Goal: Task Accomplishment & Management: Manage account settings

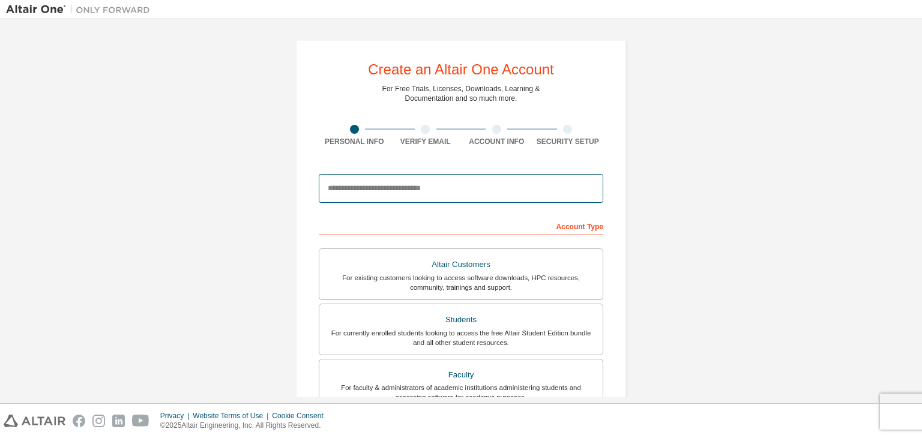
click at [409, 185] on input "email" at bounding box center [461, 188] width 284 height 29
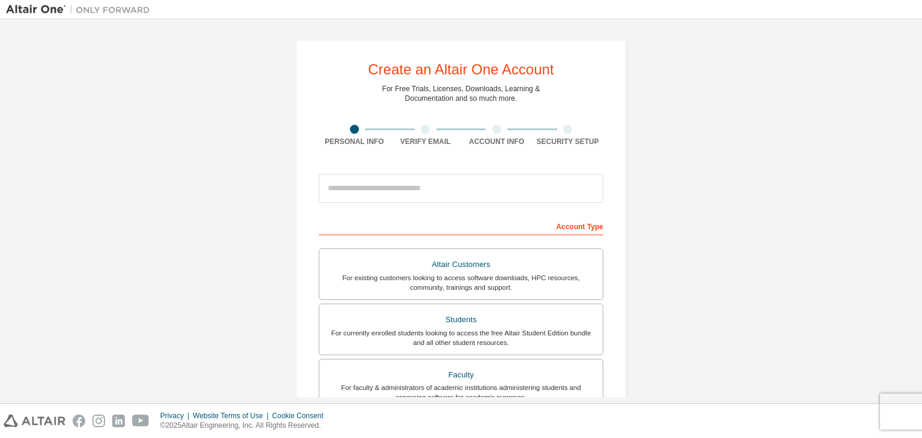
click at [324, 223] on div "Account Type" at bounding box center [461, 225] width 284 height 19
click at [324, 226] on div "Account Type" at bounding box center [461, 225] width 284 height 19
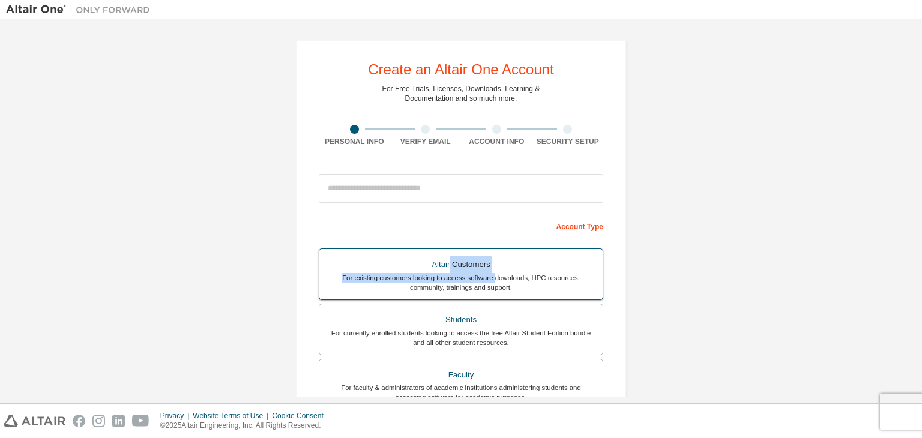
drag, startPoint x: 448, startPoint y: 253, endPoint x: 473, endPoint y: 277, distance: 35.2
click at [473, 277] on label "Altair Customers For existing customers looking to access software downloads, H…" at bounding box center [461, 274] width 284 height 52
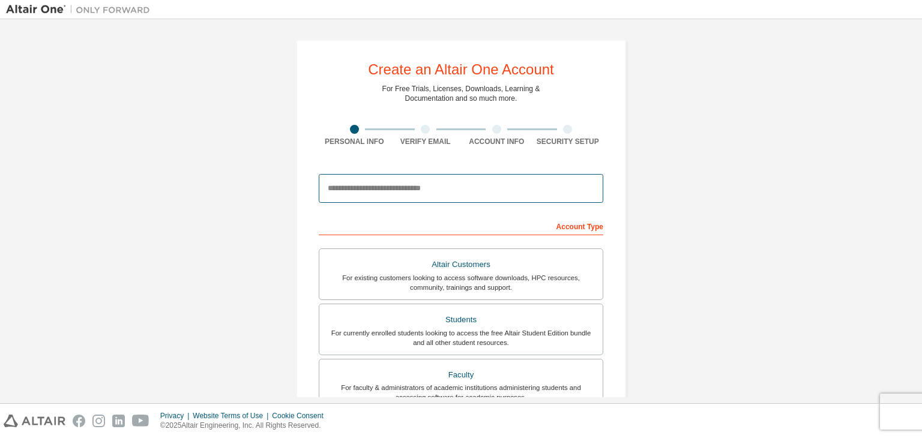
click at [364, 197] on input "email" at bounding box center [461, 188] width 284 height 29
click at [525, 180] on input "**********" at bounding box center [461, 188] width 284 height 29
type input "**********"
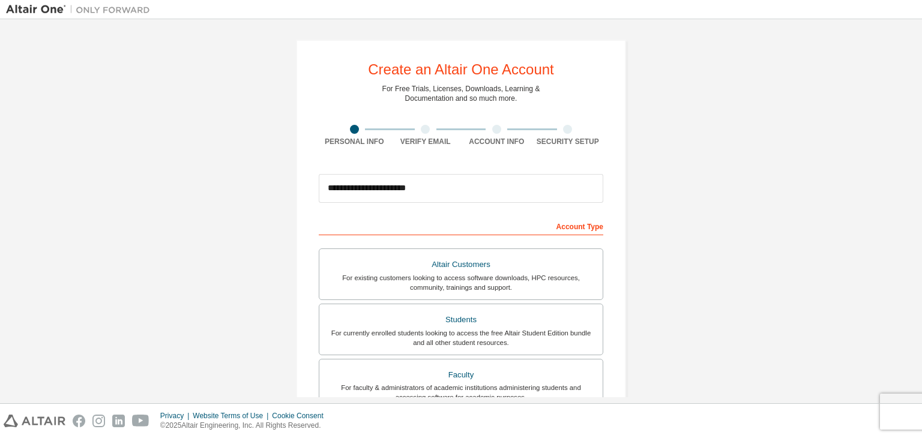
click at [652, 130] on div "**********" at bounding box center [461, 343] width 910 height 636
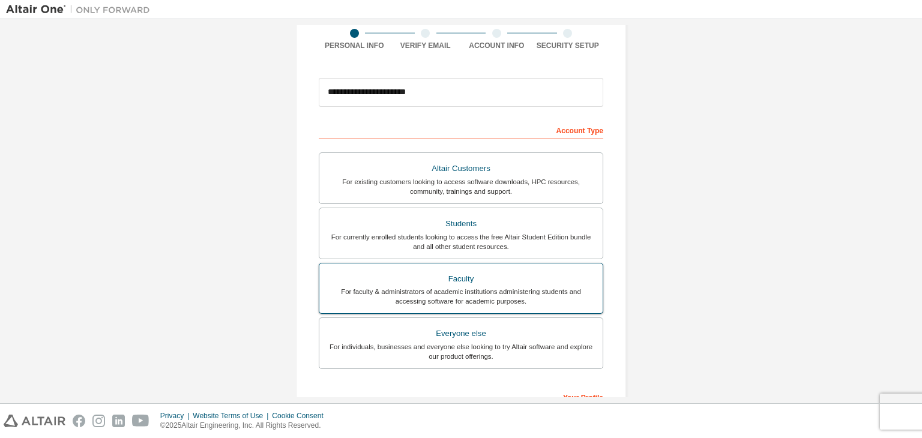
scroll to position [120, 0]
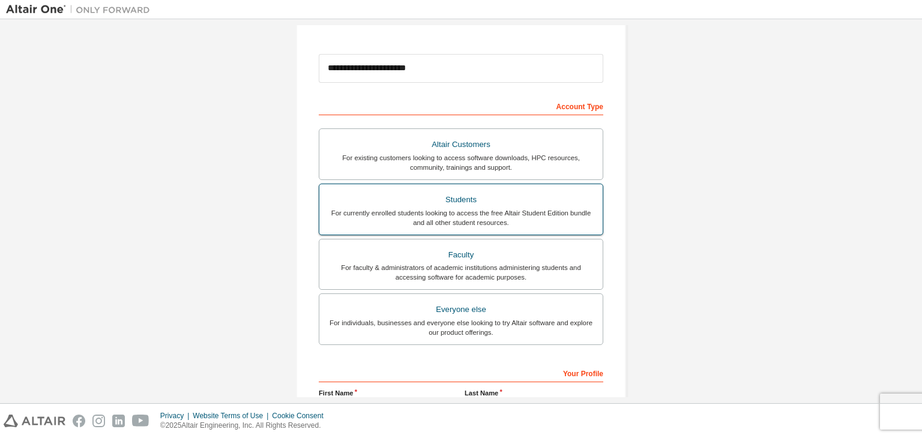
click at [461, 202] on div "Students" at bounding box center [461, 199] width 269 height 17
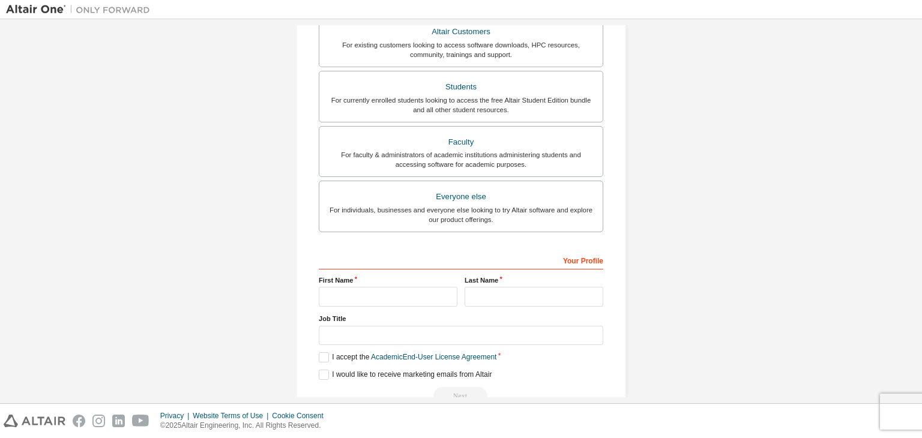
scroll to position [240, 0]
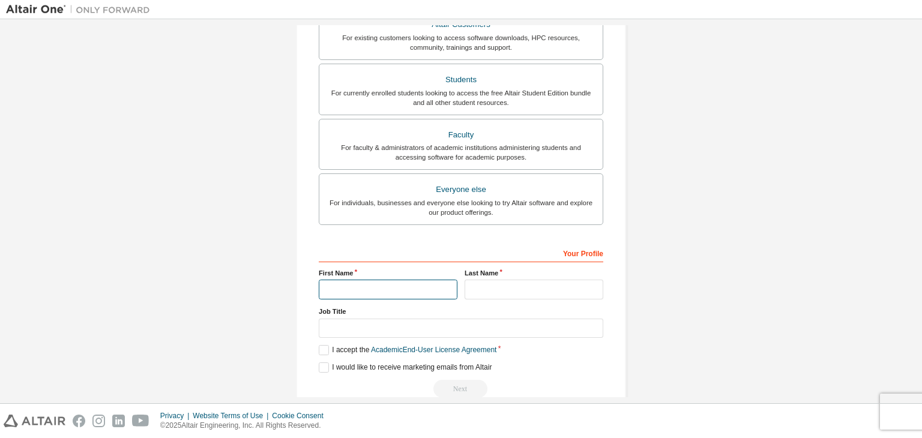
click at [408, 280] on input "text" at bounding box center [388, 290] width 139 height 20
type input "*"
type input "*********"
click at [491, 284] on input "text" at bounding box center [534, 290] width 139 height 20
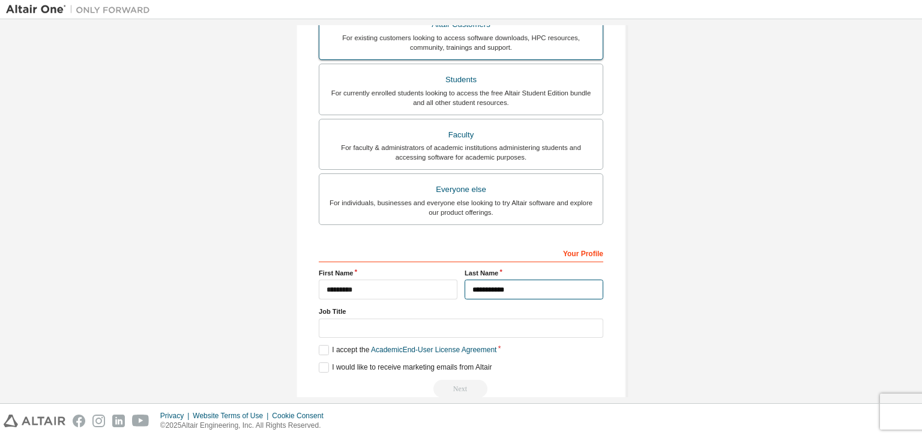
type input "**********"
click at [461, 35] on div "For existing customers looking to access software downloads, HPC resources, com…" at bounding box center [461, 42] width 269 height 19
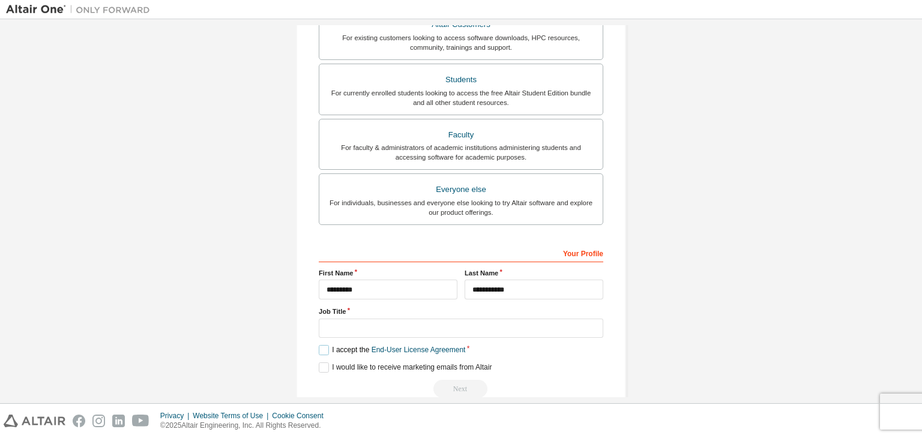
click at [331, 345] on label "I accept the End-User License Agreement" at bounding box center [392, 350] width 146 height 10
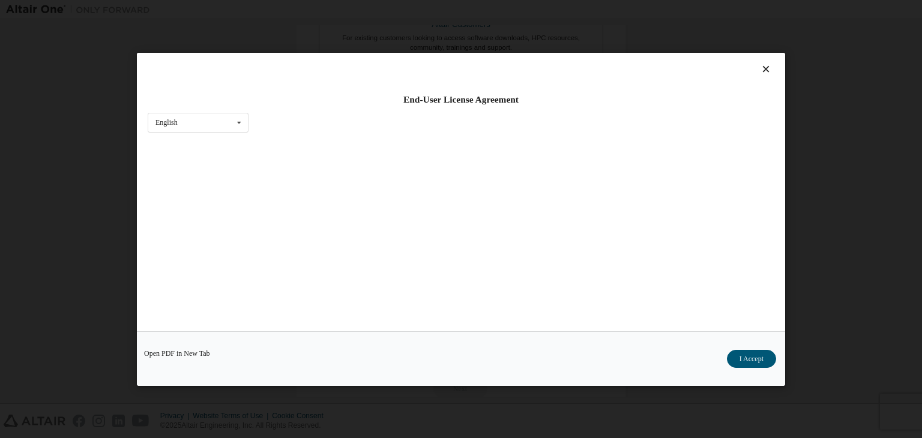
click at [754, 341] on div "Open PDF in New Tab I Accept" at bounding box center [461, 358] width 648 height 55
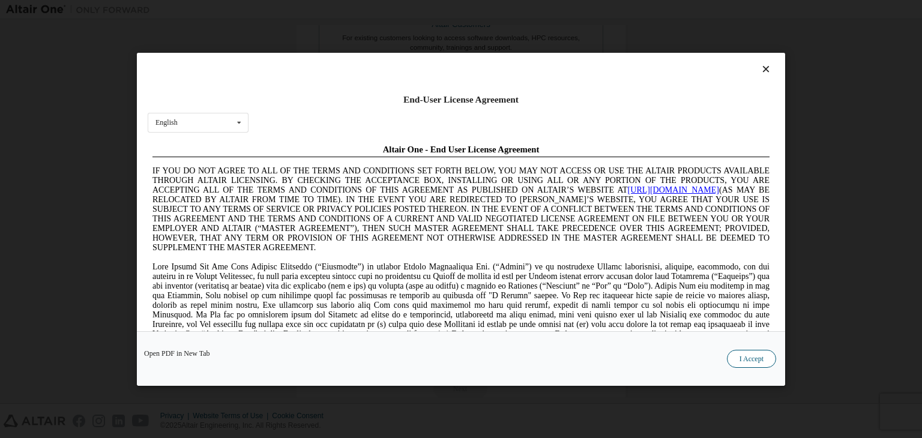
scroll to position [0, 0]
click at [749, 351] on button "I Accept" at bounding box center [751, 359] width 49 height 18
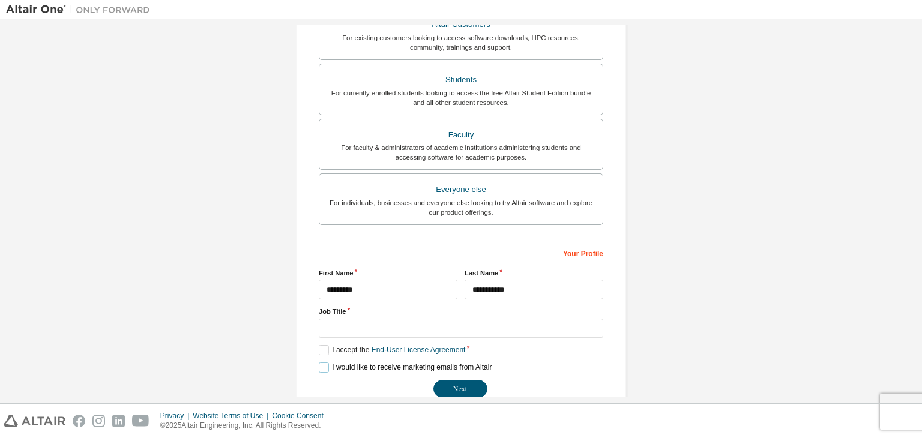
click at [328, 364] on label "I would like to receive marketing emails from Altair" at bounding box center [405, 368] width 173 height 10
click at [468, 386] on button "Next" at bounding box center [460, 389] width 54 height 18
click at [474, 357] on div "**********" at bounding box center [461, 320] width 284 height 155
click at [462, 384] on button "Next" at bounding box center [460, 389] width 54 height 18
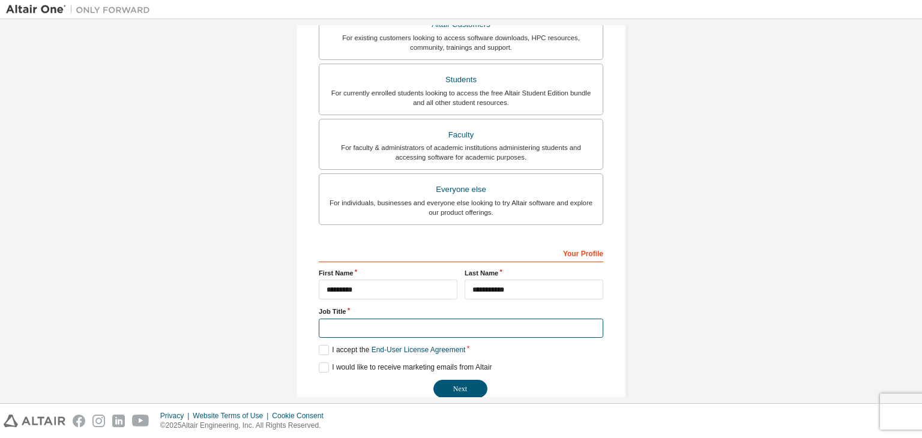
click at [492, 325] on input "text" at bounding box center [461, 329] width 284 height 20
type input "********"
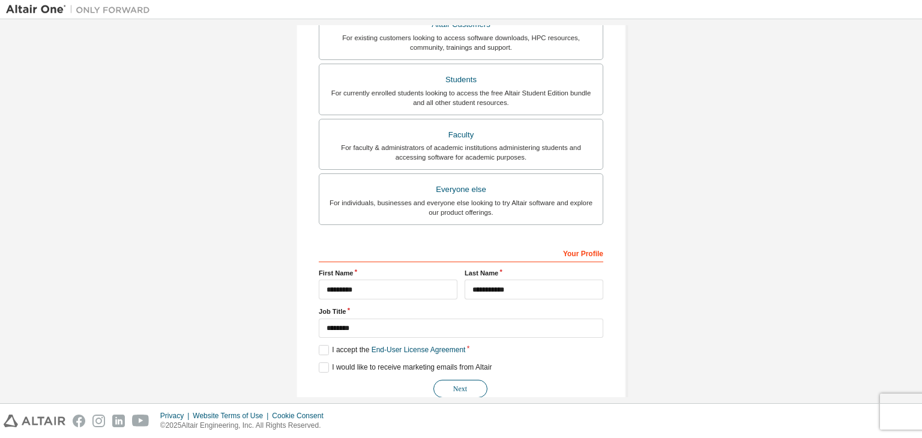
click at [451, 393] on button "Next" at bounding box center [460, 389] width 54 height 18
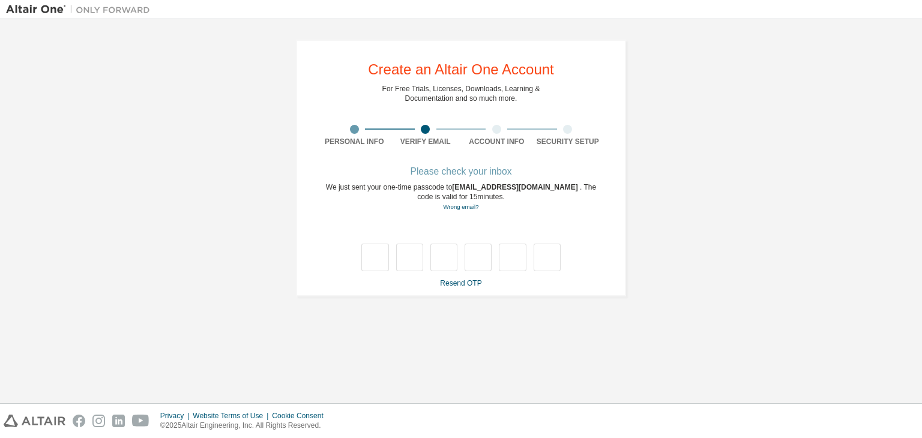
type input "*"
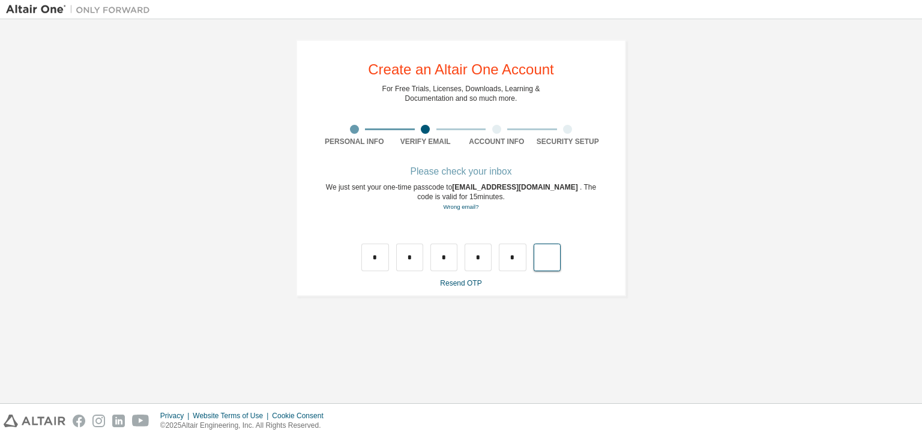
type input "*"
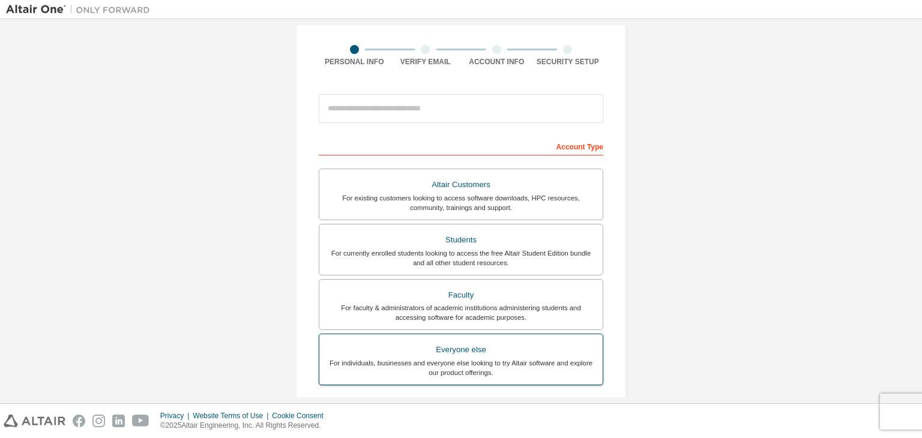
scroll to position [60, 0]
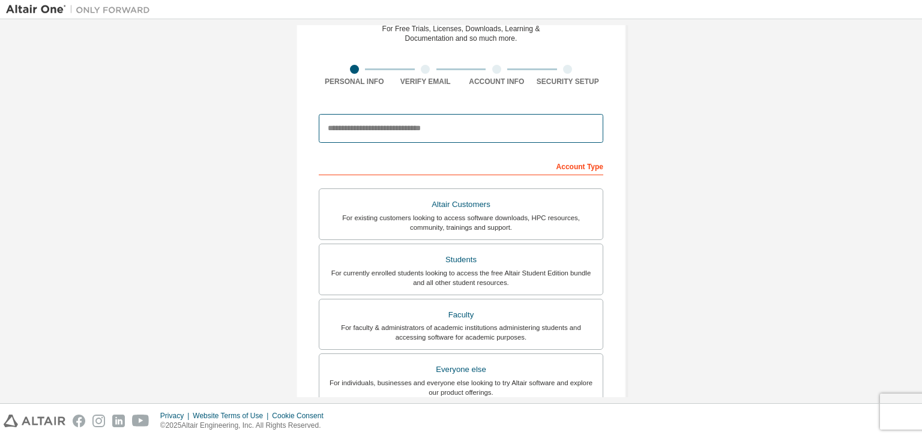
click at [391, 135] on input "email" at bounding box center [461, 128] width 284 height 29
type input "**********"
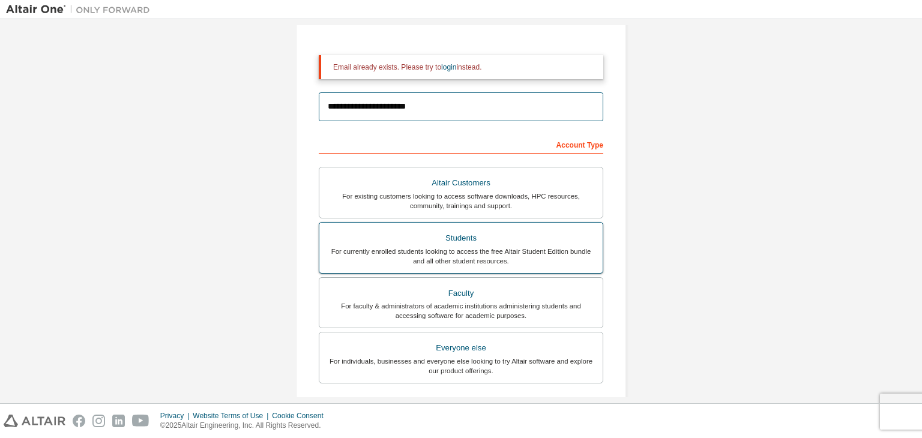
scroll to position [119, 0]
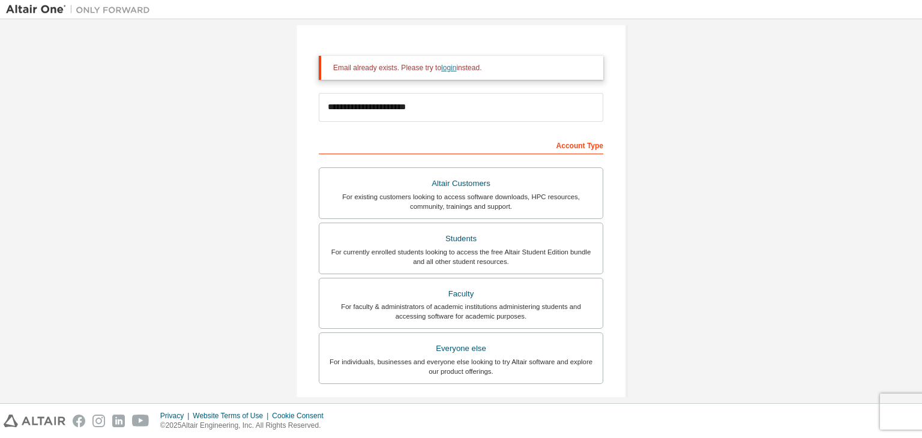
click at [444, 70] on link "login" at bounding box center [448, 68] width 15 height 8
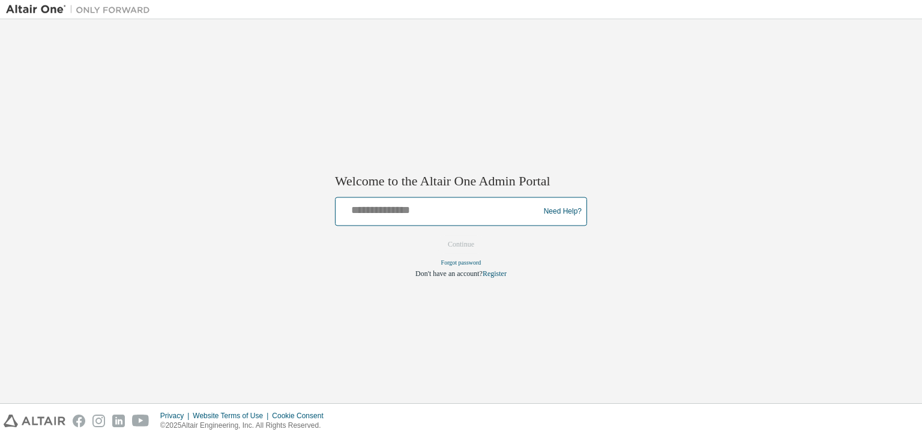
click at [502, 209] on input "text" at bounding box center [438, 208] width 197 height 17
type input "**********"
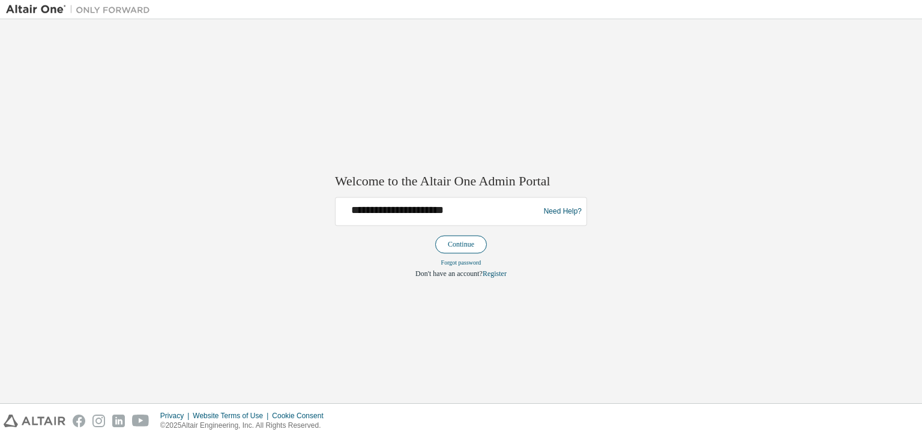
click at [462, 244] on button "Continue" at bounding box center [461, 245] width 52 height 18
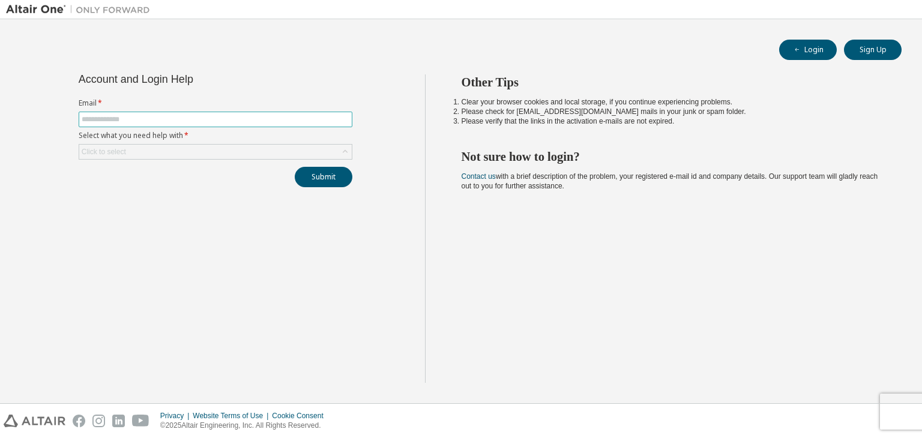
click at [197, 123] on input "text" at bounding box center [216, 120] width 268 height 10
type input "**********"
click at [187, 152] on div "Click to select" at bounding box center [215, 152] width 272 height 14
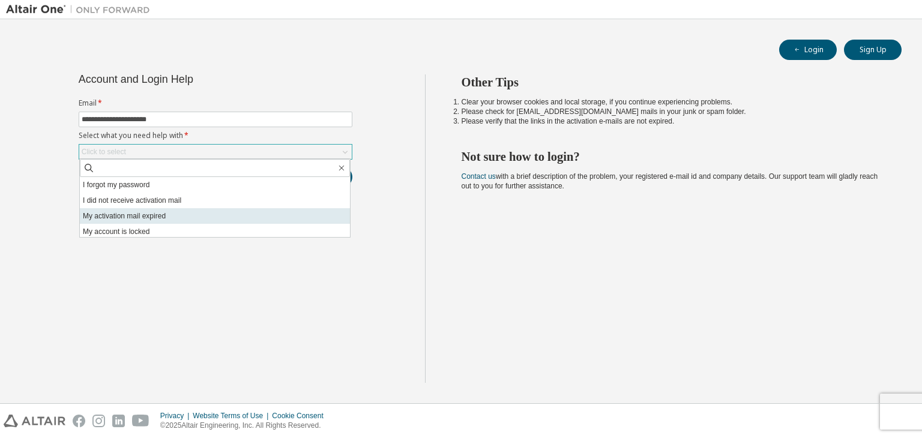
click at [185, 217] on li "My activation mail expired" at bounding box center [215, 216] width 270 height 16
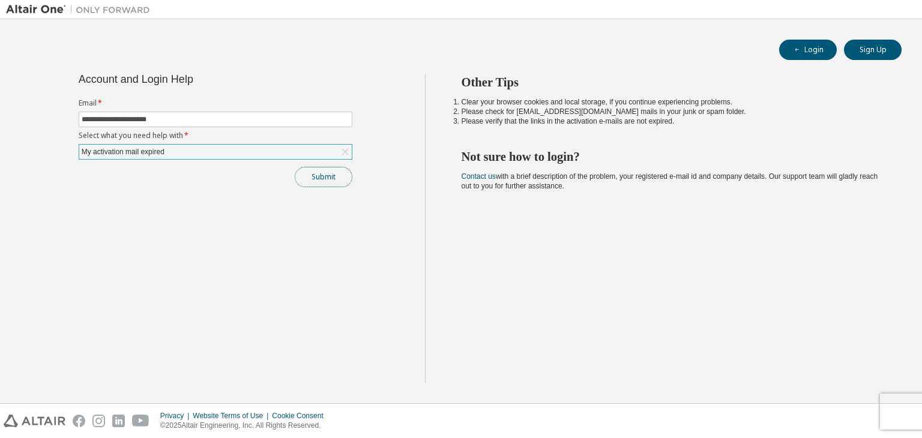
click at [327, 180] on button "Submit" at bounding box center [324, 177] width 58 height 20
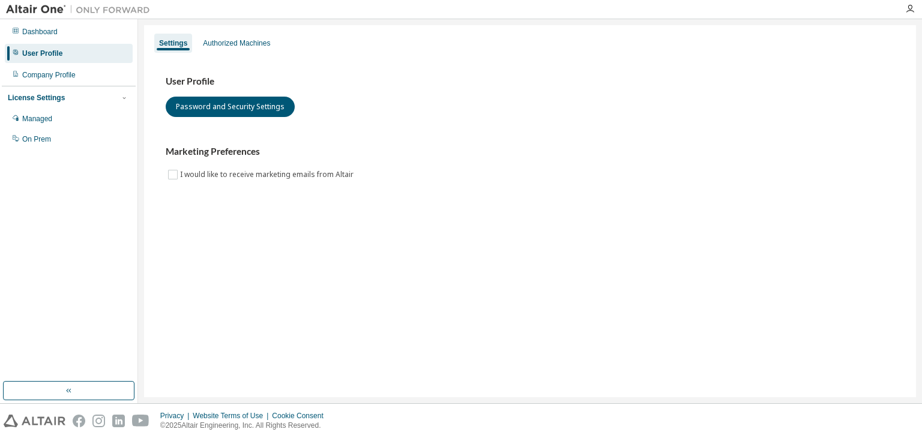
click at [64, 55] on div "User Profile" at bounding box center [69, 53] width 128 height 19
click at [63, 53] on div "User Profile" at bounding box center [69, 53] width 128 height 19
click at [230, 39] on div "Authorized Machines" at bounding box center [236, 43] width 67 height 10
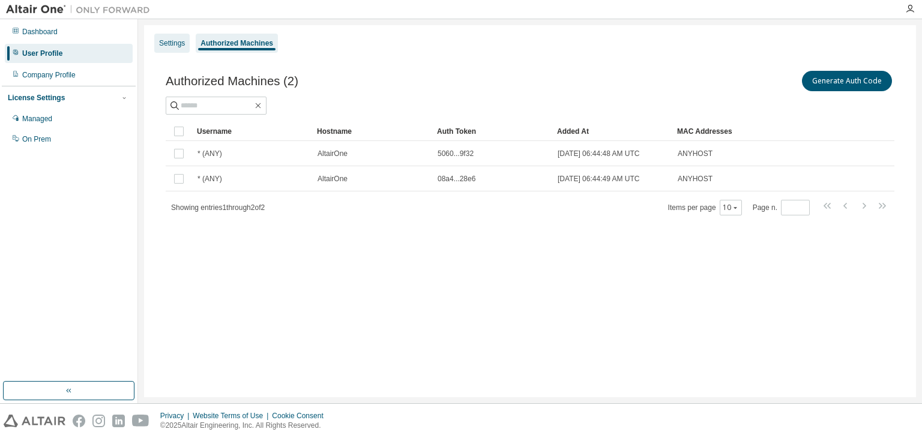
click at [167, 52] on div "Settings" at bounding box center [171, 43] width 35 height 19
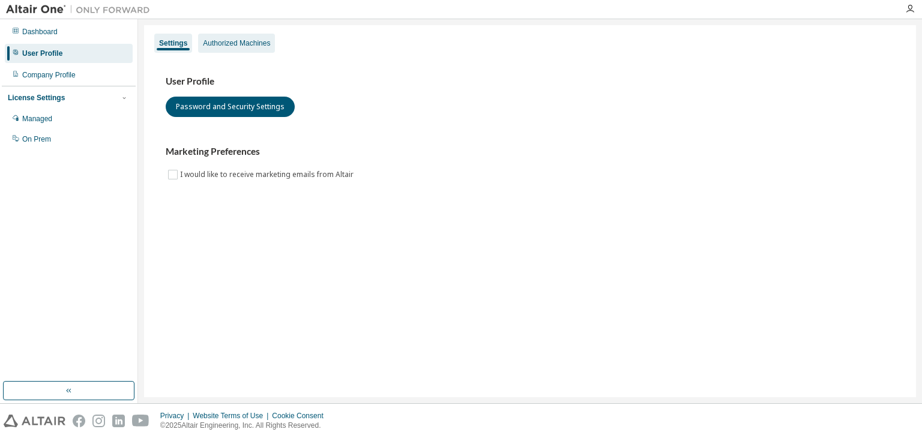
click at [252, 40] on div "Authorized Machines" at bounding box center [236, 43] width 67 height 10
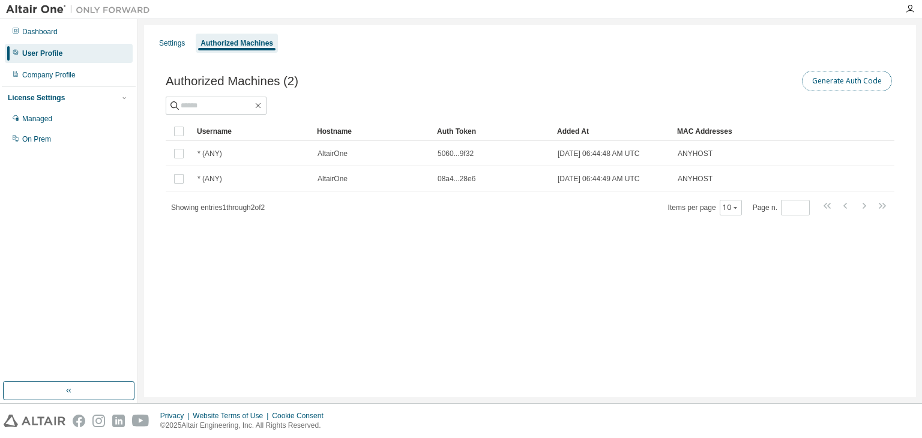
click at [826, 88] on button "Generate Auth Code" at bounding box center [847, 81] width 90 height 20
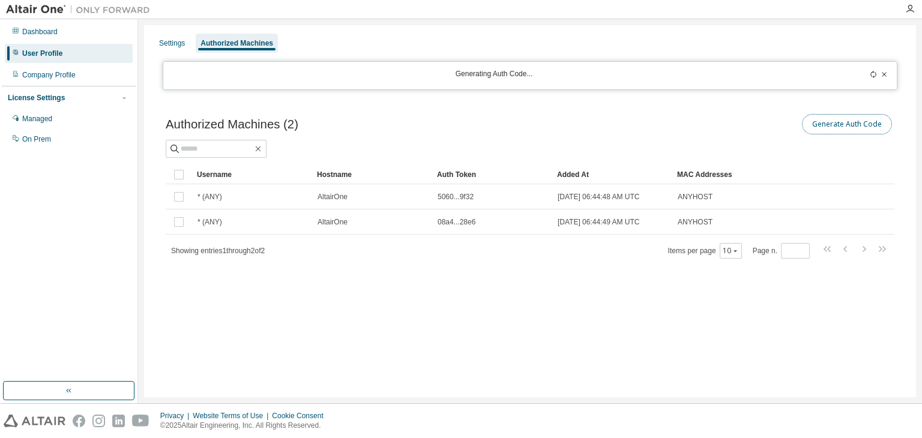
click at [832, 125] on button "Generate Auth Code" at bounding box center [847, 124] width 90 height 20
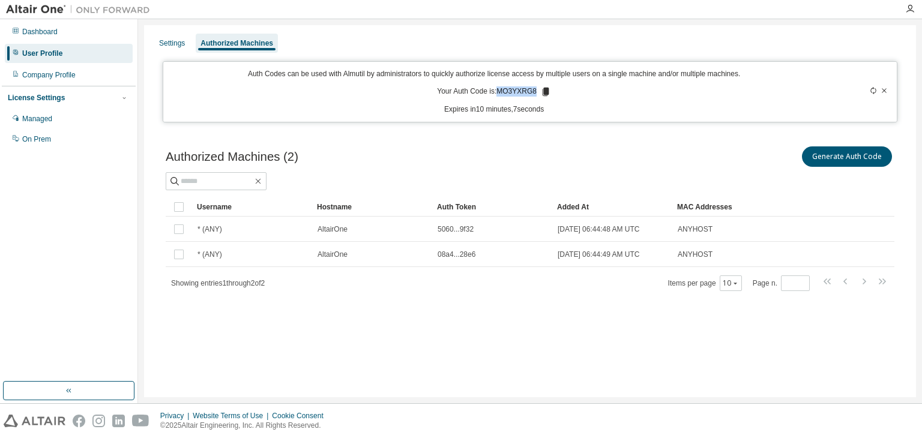
drag, startPoint x: 537, startPoint y: 89, endPoint x: 499, endPoint y: 95, distance: 37.6
click at [499, 95] on p "Your Auth Code is: MO3YXRG8" at bounding box center [494, 91] width 114 height 11
copy p "MO3YXRG8"
